Goal: Information Seeking & Learning: Learn about a topic

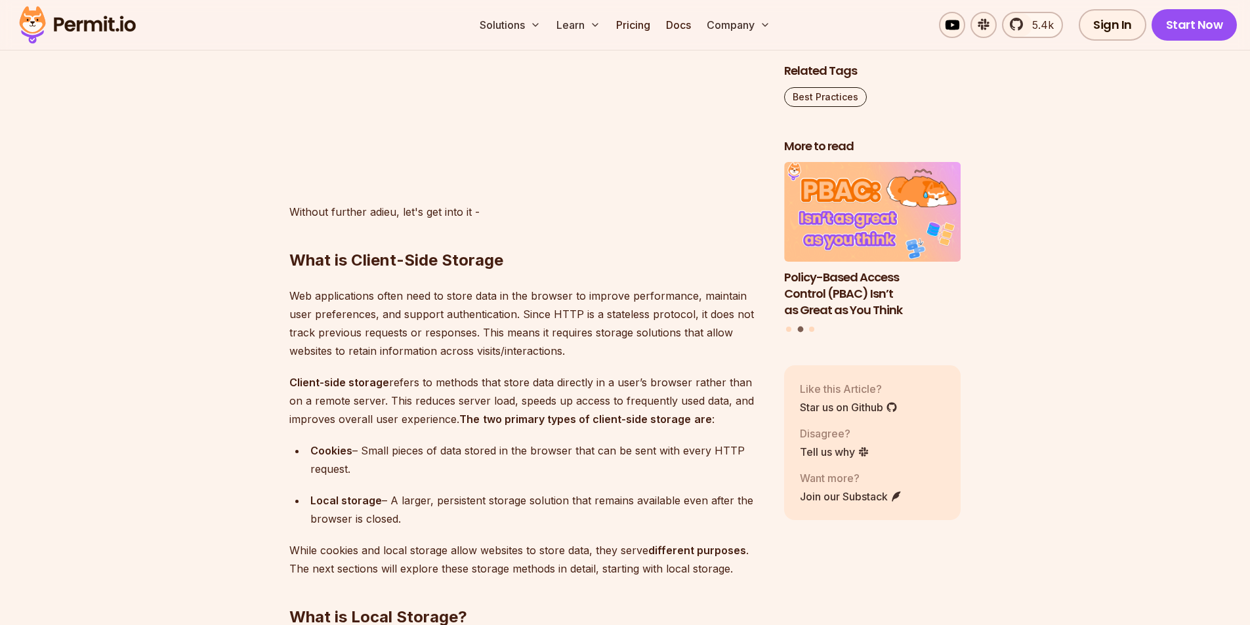
scroll to position [1417, 0]
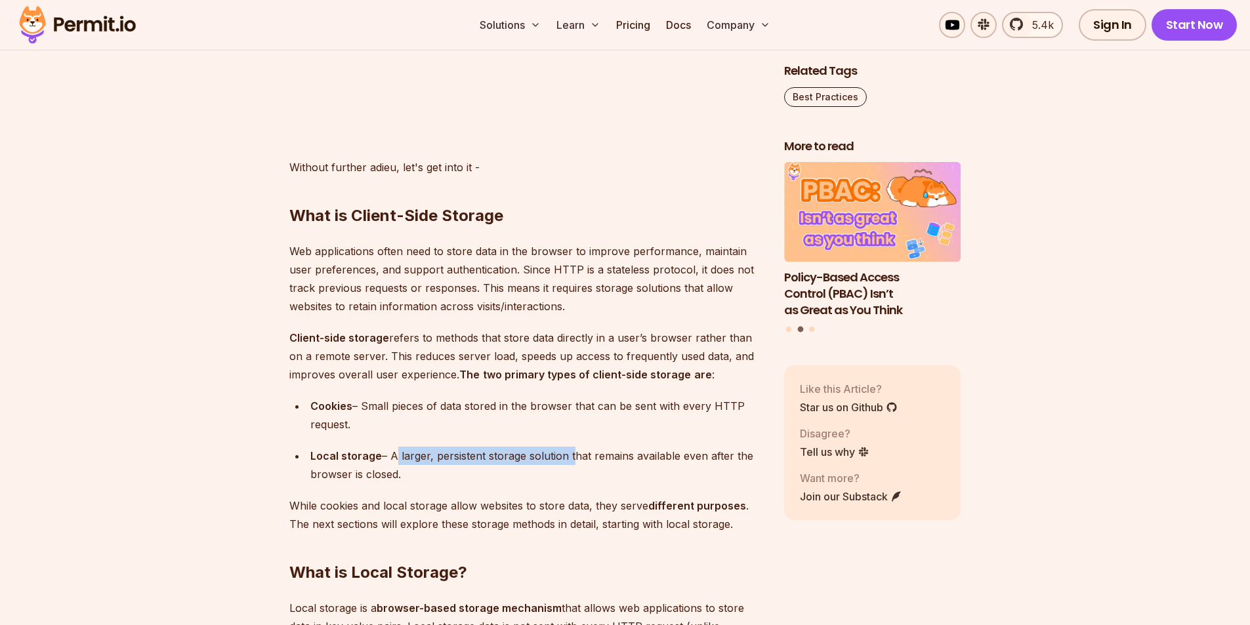
drag, startPoint x: 392, startPoint y: 452, endPoint x: 570, endPoint y: 451, distance: 177.2
click at [570, 451] on div "Local storage – A larger, persistent storage solution that remains available ev…" at bounding box center [536, 465] width 453 height 37
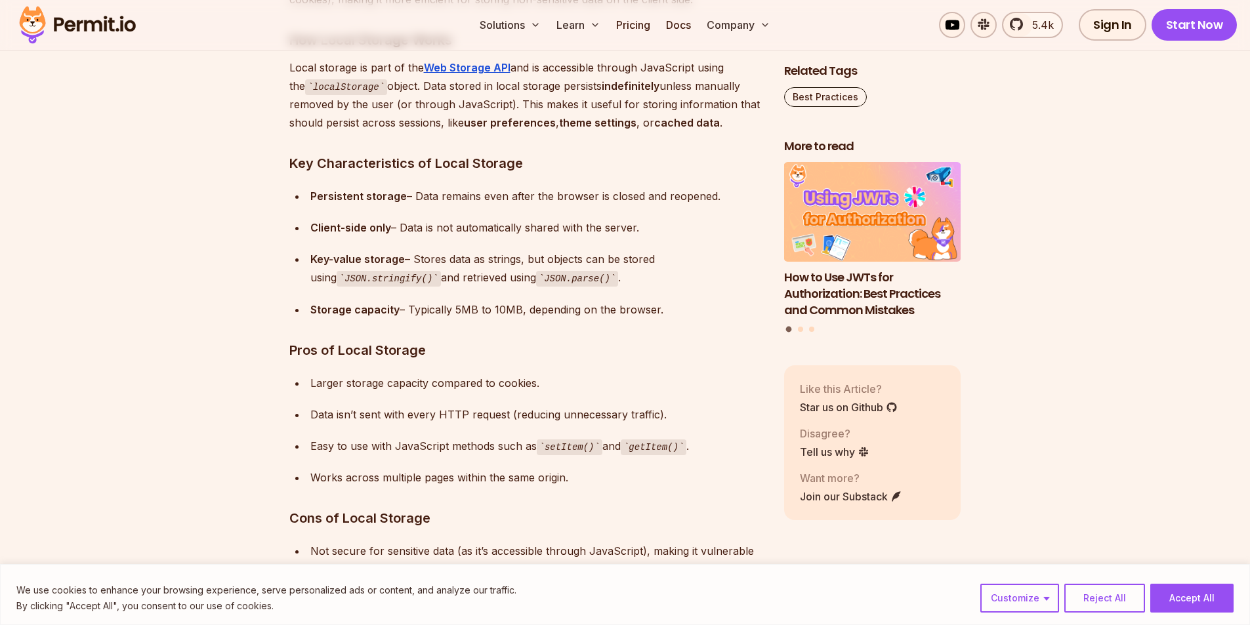
scroll to position [2064, 0]
drag, startPoint x: 371, startPoint y: 383, endPoint x: 532, endPoint y: 376, distance: 160.9
click at [532, 376] on div "Larger storage capacity compared to cookies." at bounding box center [536, 382] width 453 height 18
drag, startPoint x: 364, startPoint y: 411, endPoint x: 451, endPoint y: 424, distance: 88.2
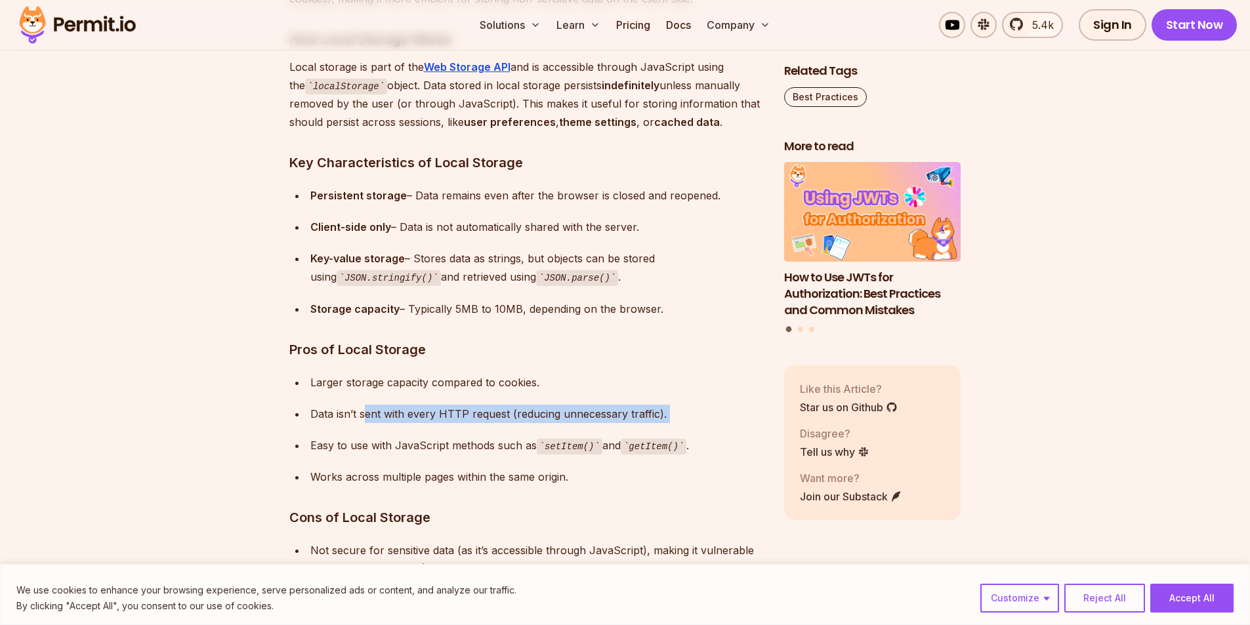
click at [451, 424] on ul "Larger storage capacity compared to cookies. Data isn’t sent with every HTTP re…" at bounding box center [526, 430] width 474 height 114
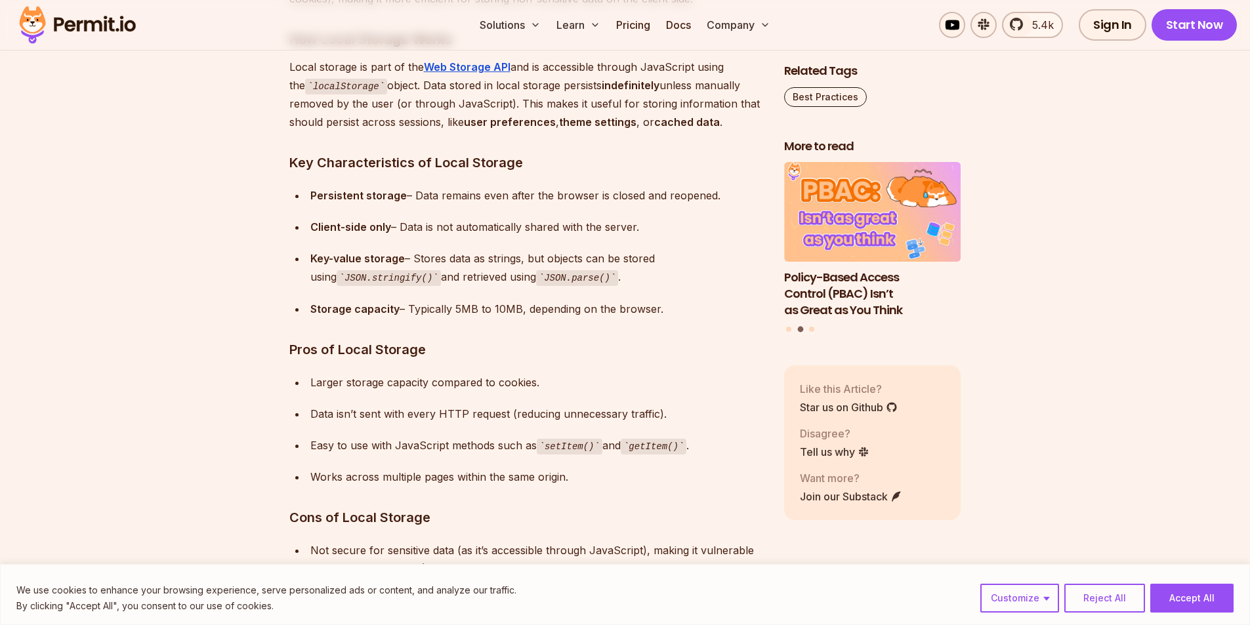
drag, startPoint x: 341, startPoint y: 455, endPoint x: 409, endPoint y: 457, distance: 68.3
click at [409, 457] on ul "Larger storage capacity compared to cookies. Data isn’t sent with every HTTP re…" at bounding box center [526, 430] width 474 height 114
click at [1119, 596] on button "Reject All" at bounding box center [1104, 598] width 81 height 29
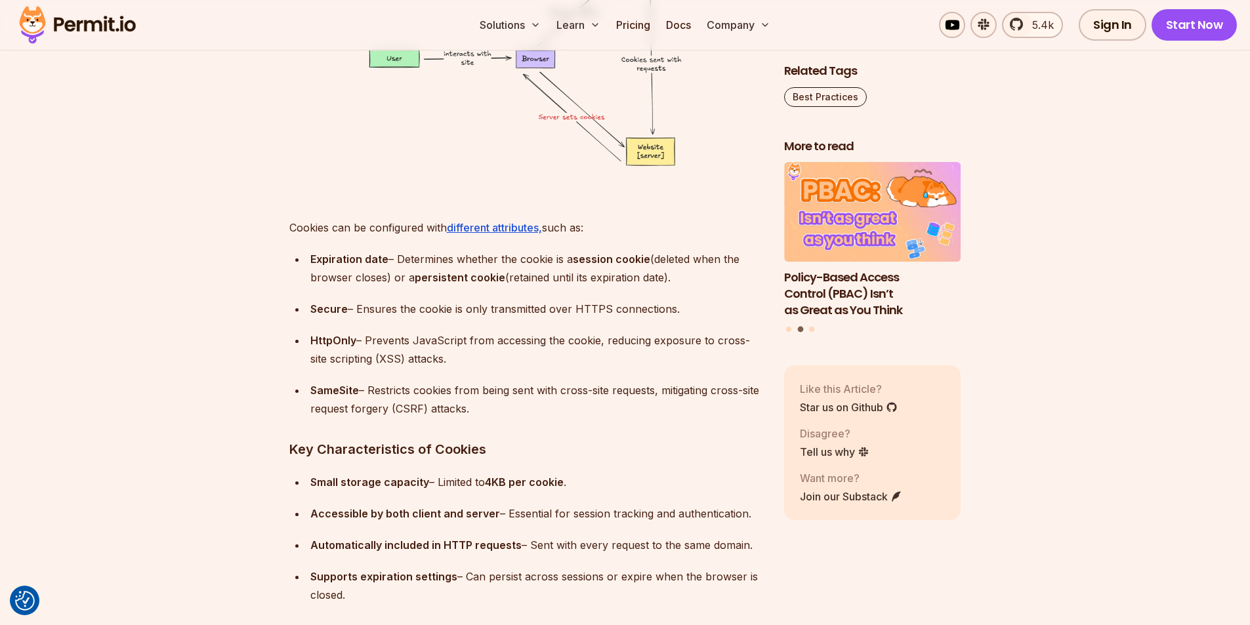
scroll to position [3475, 0]
drag, startPoint x: 314, startPoint y: 485, endPoint x: 556, endPoint y: 499, distance: 242.5
click at [556, 499] on ul "Small storage capacity – Limited to 4KB per cookie . Accessible by both client …" at bounding box center [526, 537] width 474 height 131
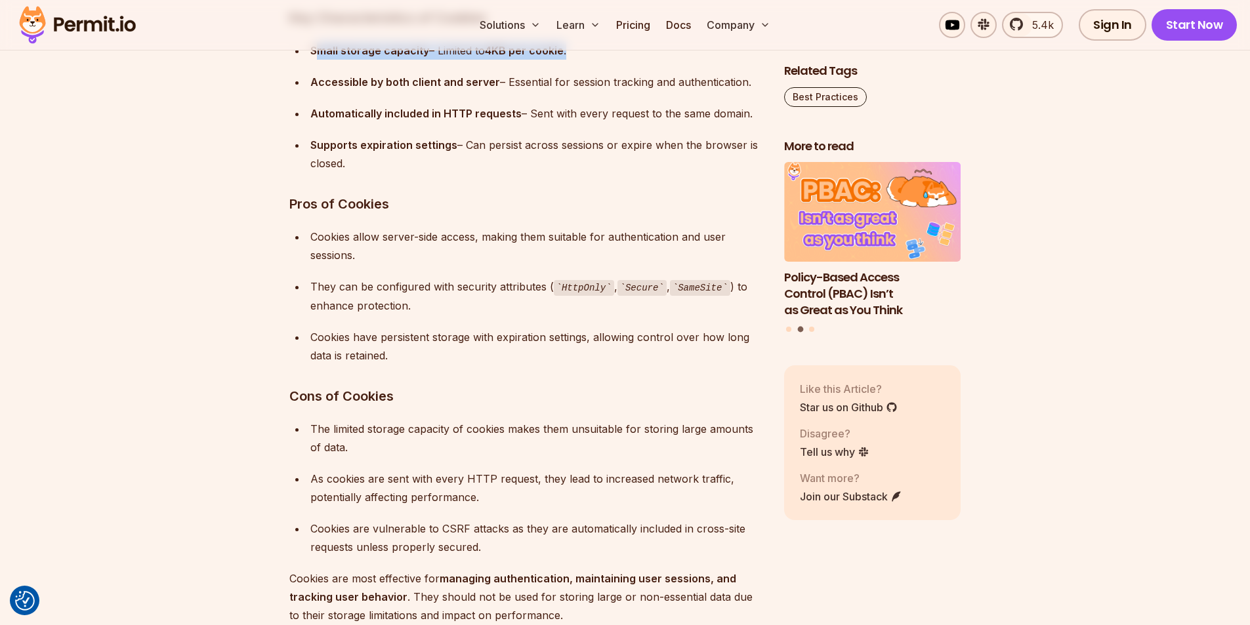
scroll to position [3904, 0]
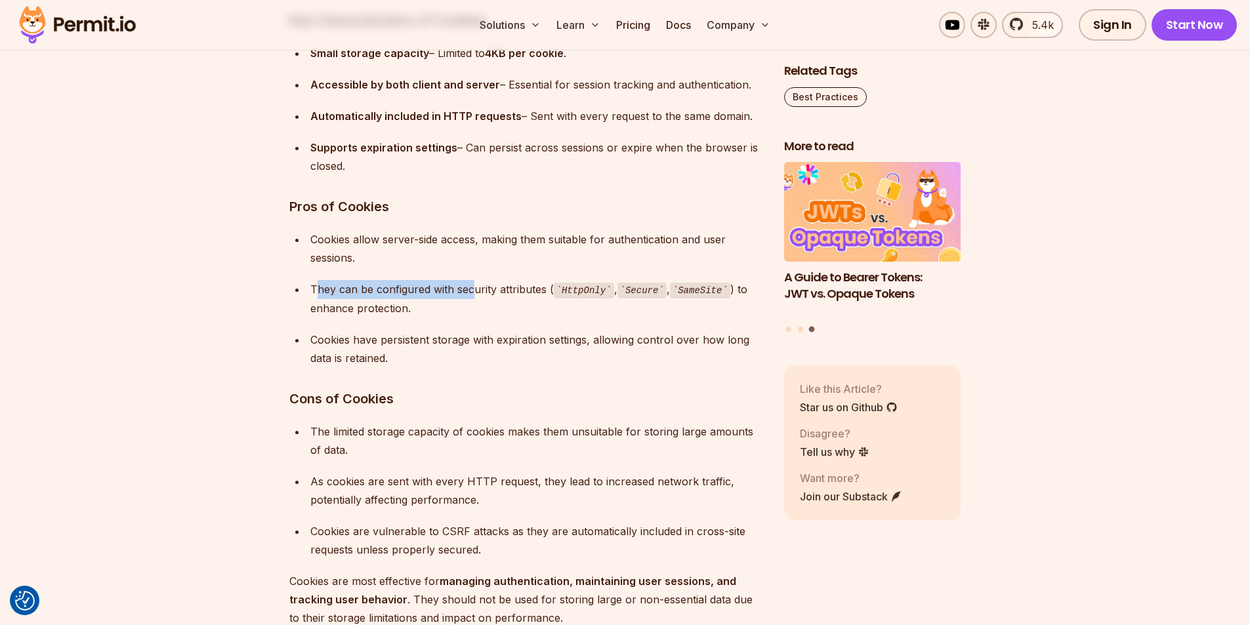
drag, startPoint x: 319, startPoint y: 283, endPoint x: 478, endPoint y: 284, distance: 158.8
click at [478, 284] on div "They can be configured with security attributes ( HttpOnly , Secure , SameSite …" at bounding box center [536, 298] width 453 height 37
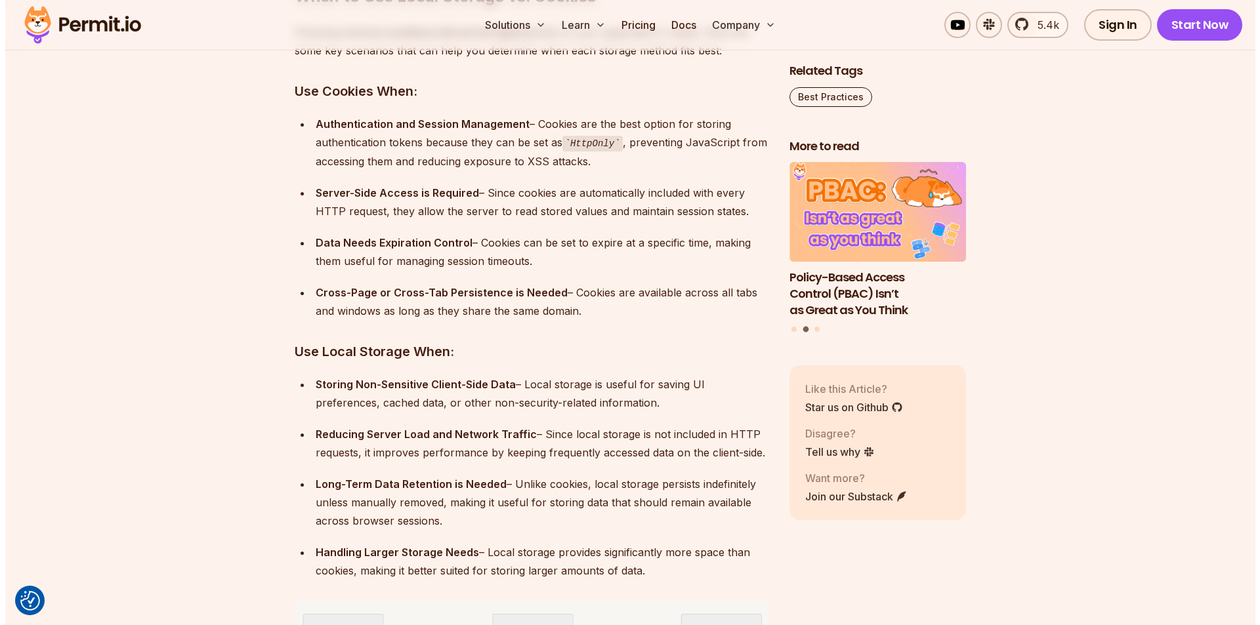
scroll to position [5597, 0]
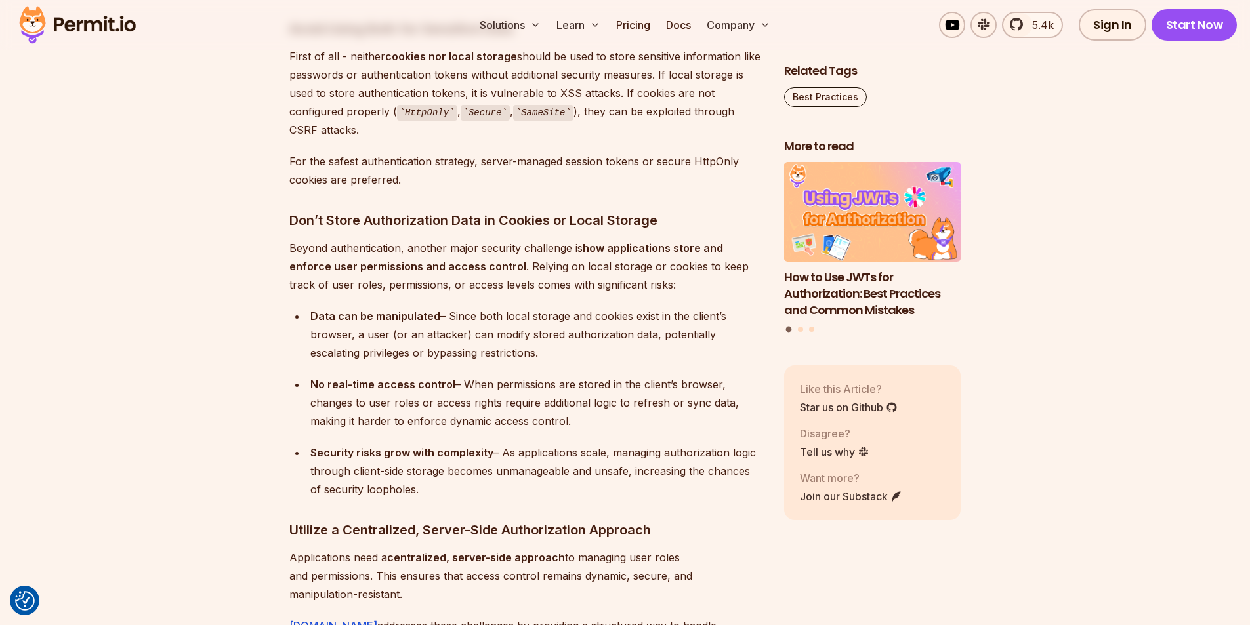
scroll to position [6969, 0]
